Goal: Find specific page/section: Find specific page/section

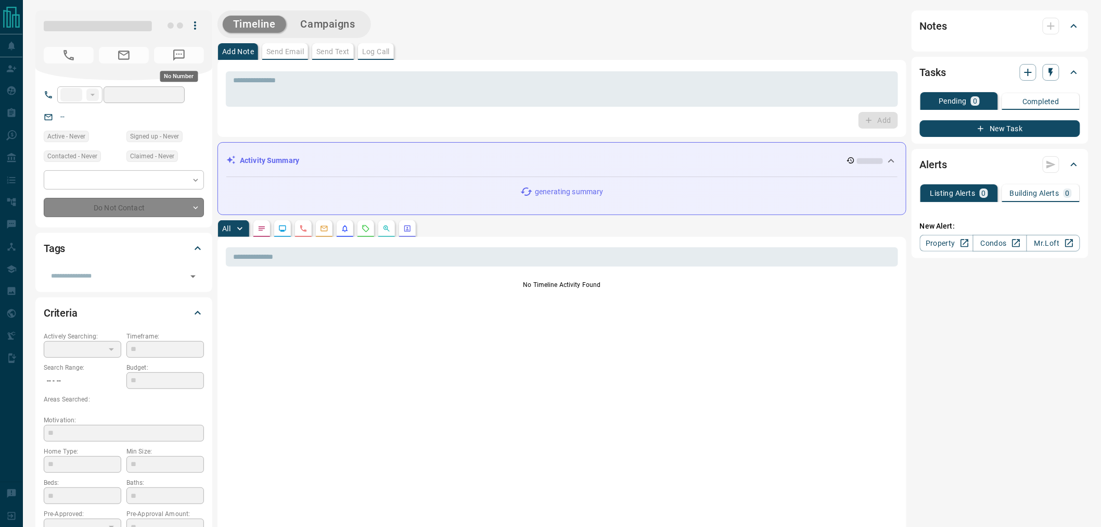
type input "**"
type input "**********"
type input "*"
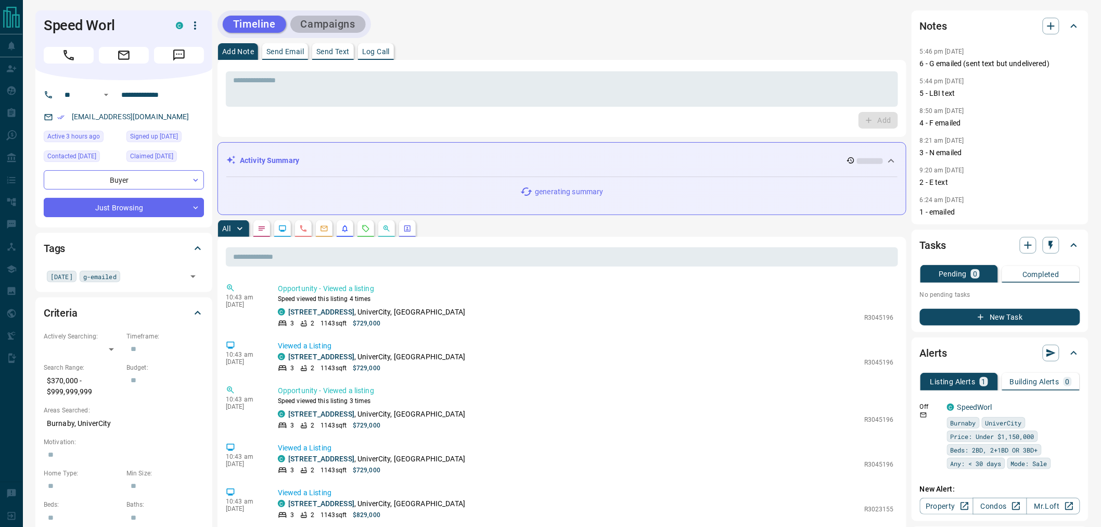
click at [323, 31] on button "Campaigns" at bounding box center [327, 24] width 75 height 17
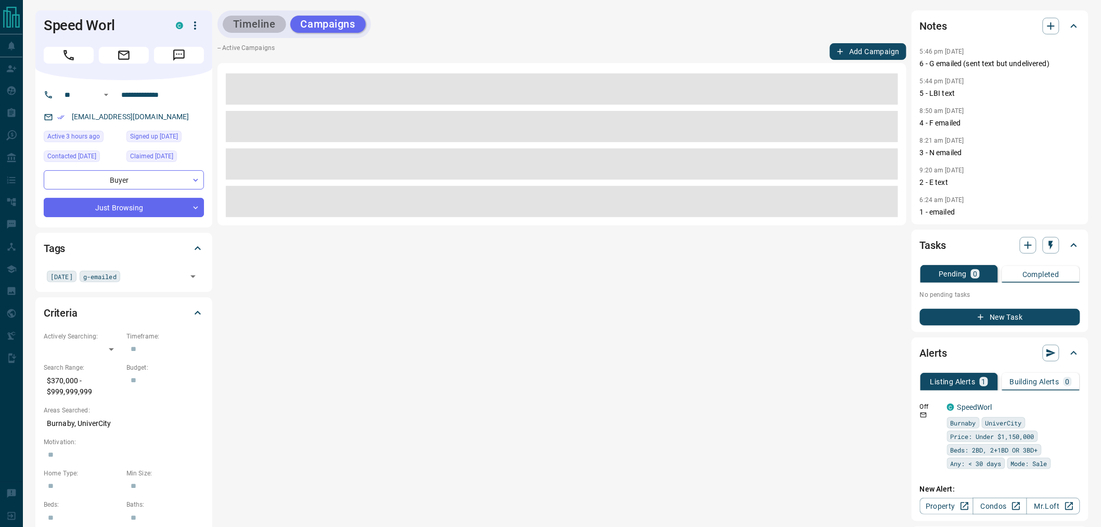
click at [252, 27] on button "Timeline" at bounding box center [254, 24] width 63 height 17
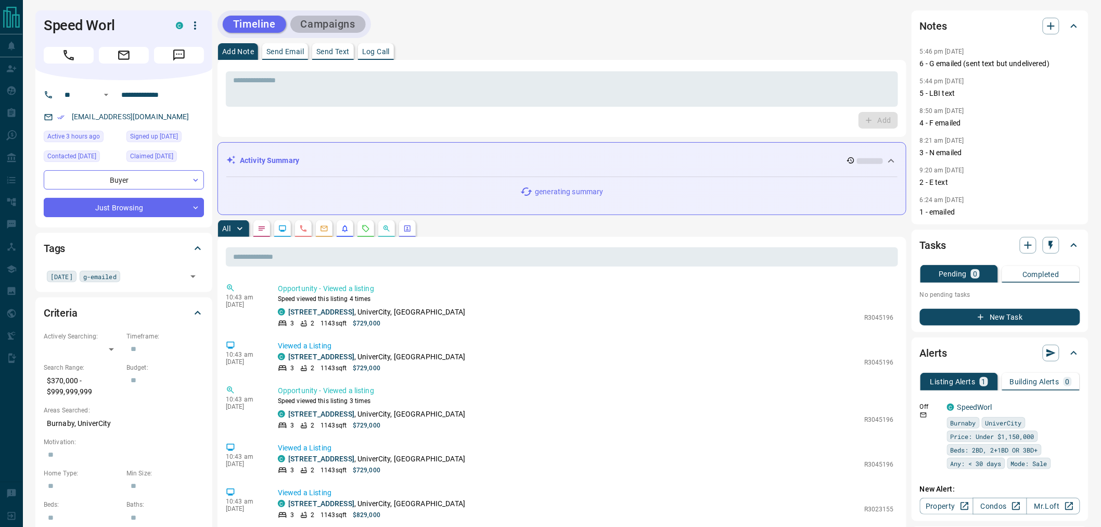
click at [323, 26] on button "Campaigns" at bounding box center [327, 24] width 75 height 17
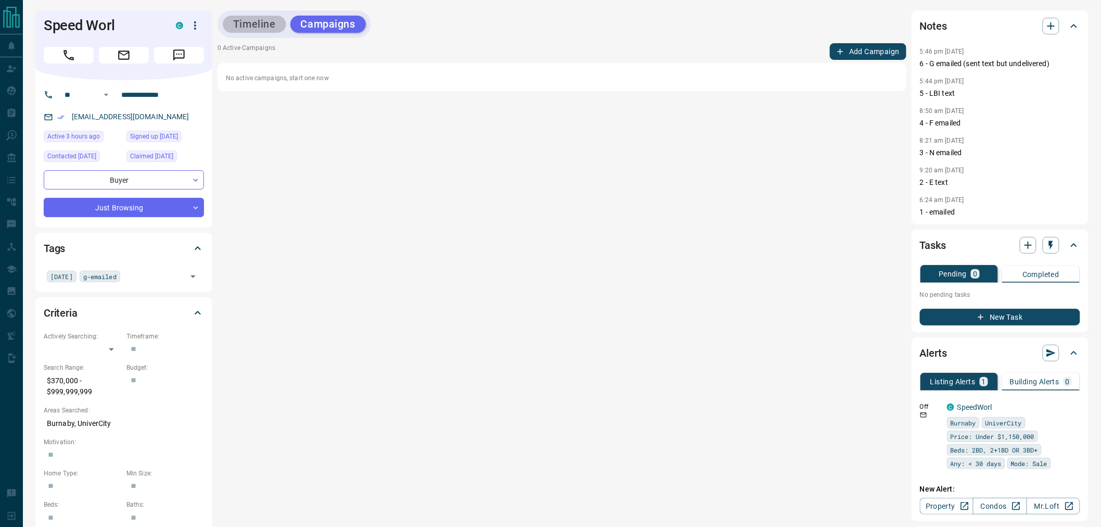
click at [266, 32] on button "Timeline" at bounding box center [254, 24] width 63 height 17
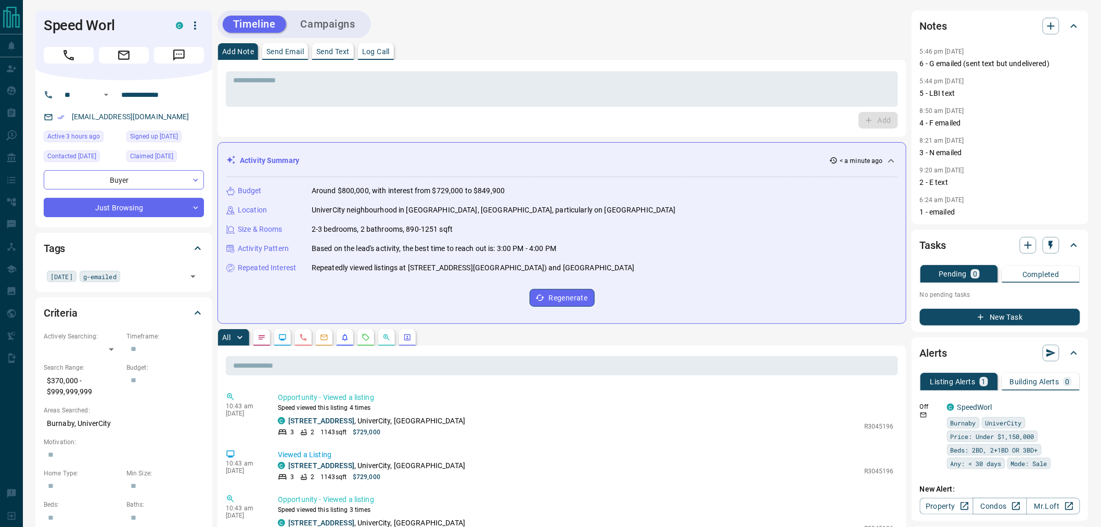
click at [298, 22] on button "Campaigns" at bounding box center [327, 24] width 75 height 17
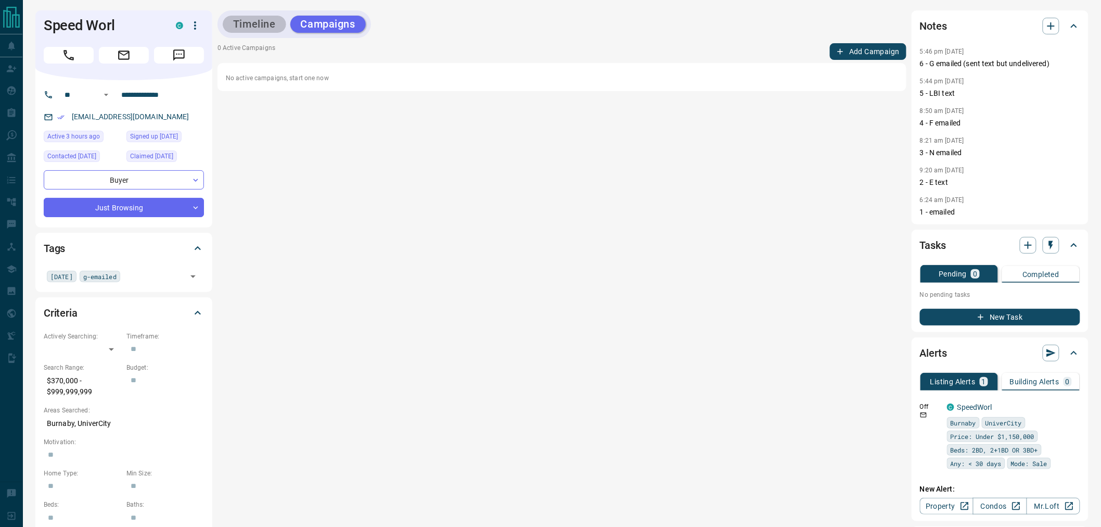
click at [271, 23] on button "Timeline" at bounding box center [254, 24] width 63 height 17
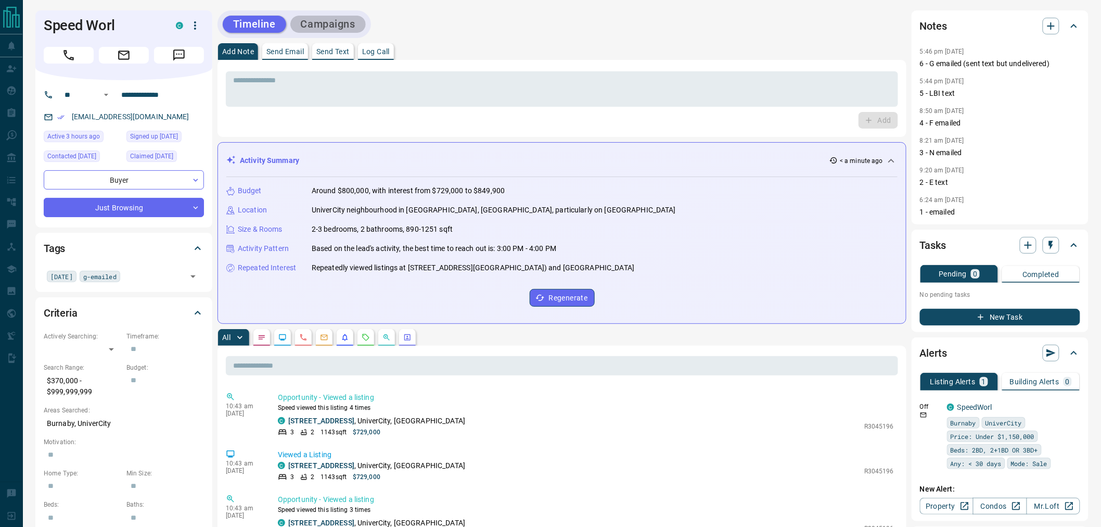
click at [329, 28] on button "Campaigns" at bounding box center [327, 24] width 75 height 17
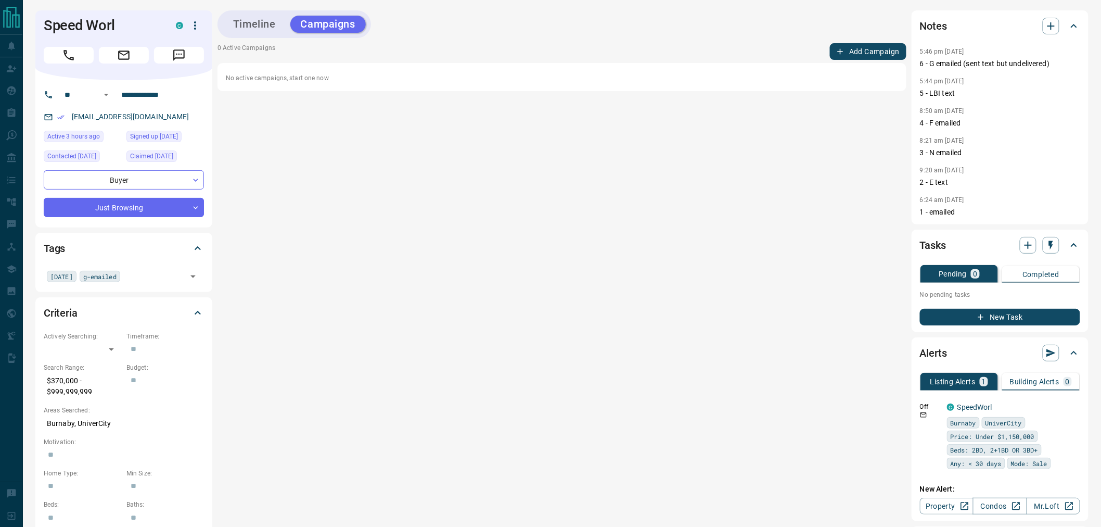
click at [245, 20] on button "Timeline" at bounding box center [254, 24] width 63 height 17
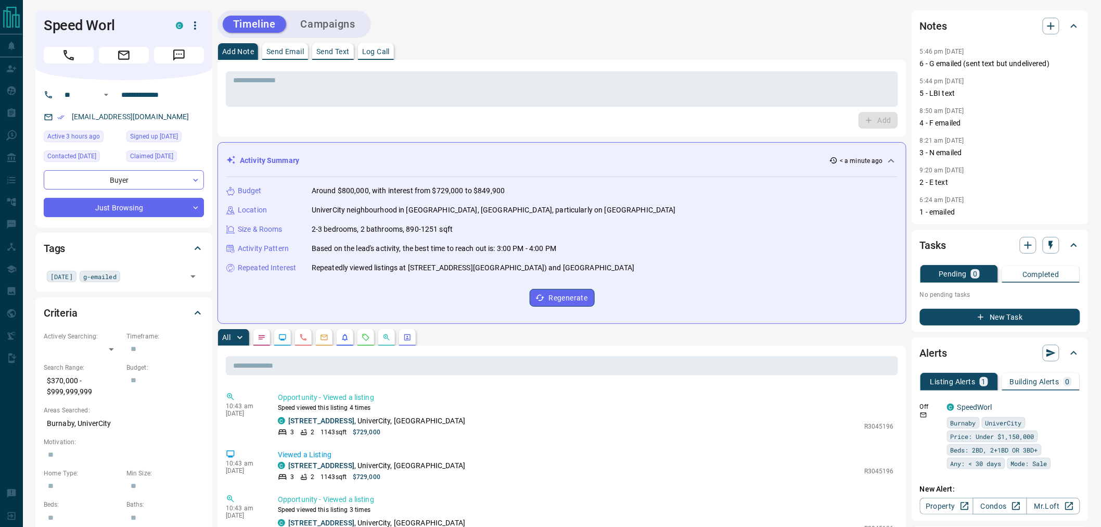
click at [322, 26] on button "Campaigns" at bounding box center [327, 24] width 75 height 17
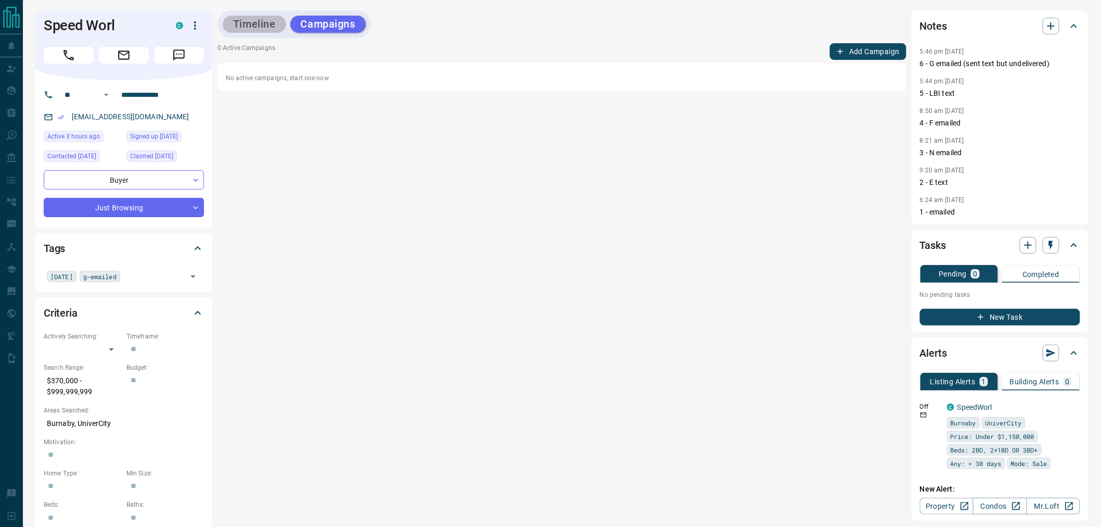
click at [282, 27] on button "Timeline" at bounding box center [254, 24] width 63 height 17
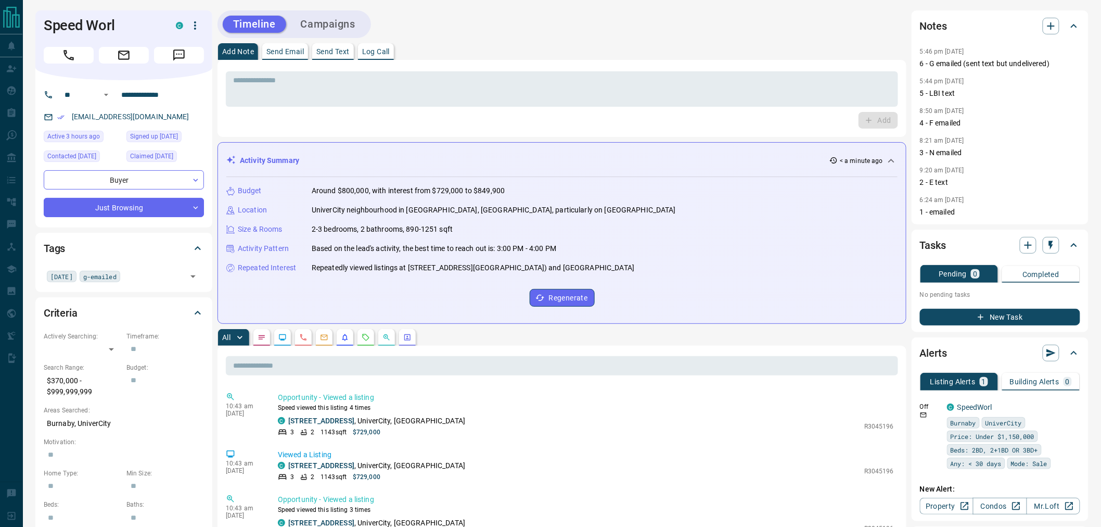
click at [343, 30] on button "Campaigns" at bounding box center [327, 24] width 75 height 17
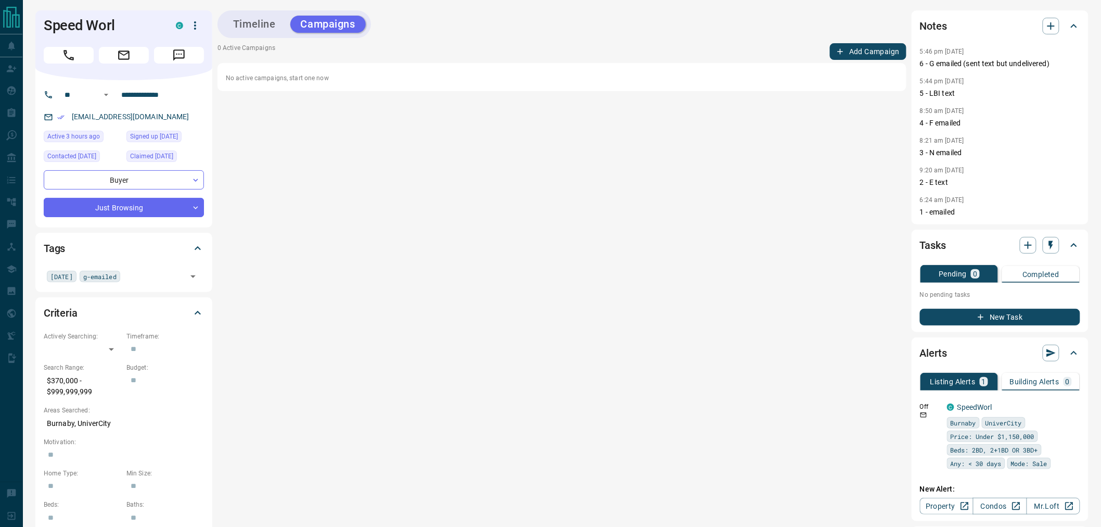
click at [260, 33] on div "Timeline Campaigns" at bounding box center [294, 24] width 147 height 21
drag, startPoint x: 951, startPoint y: 183, endPoint x: 922, endPoint y: 183, distance: 29.1
click at [922, 183] on p "2 - E text" at bounding box center [1000, 182] width 160 height 11
